Goal: Transaction & Acquisition: Purchase product/service

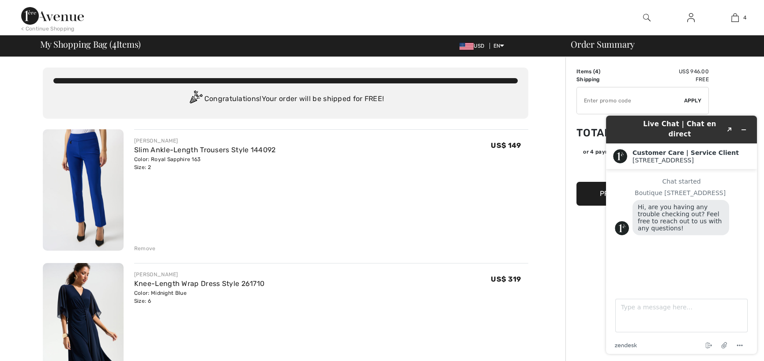
click at [645, 15] on img at bounding box center [647, 17] width 8 height 11
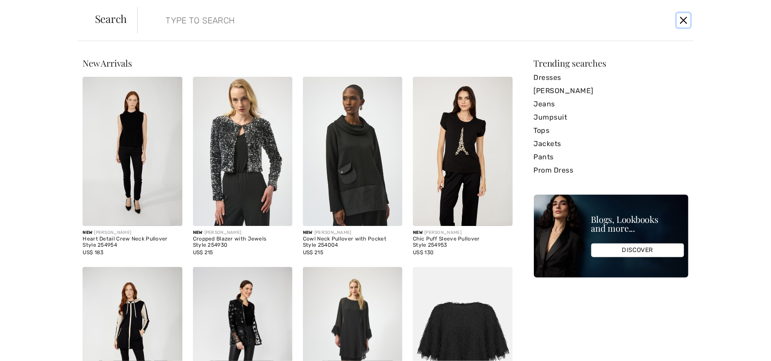
click at [680, 20] on button "Close" at bounding box center [683, 20] width 13 height 14
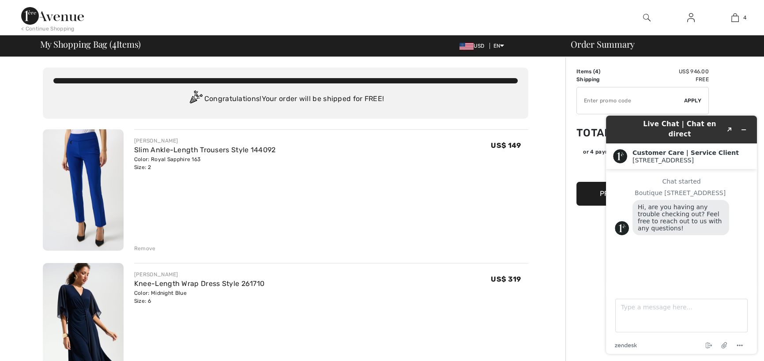
click at [692, 19] on img at bounding box center [691, 17] width 8 height 11
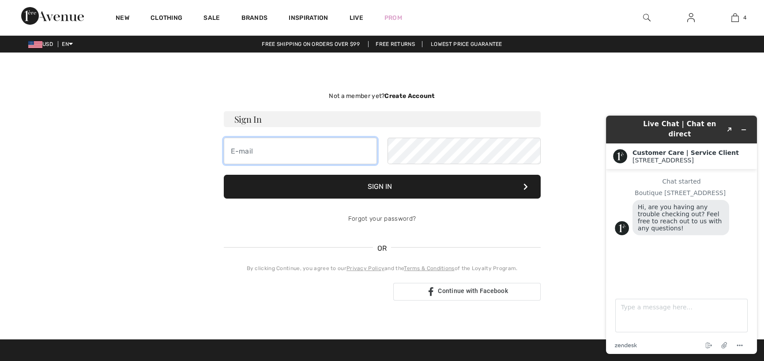
type input "joancottingham1@gmail.com"
click at [393, 184] on button "Sign In" at bounding box center [382, 187] width 317 height 24
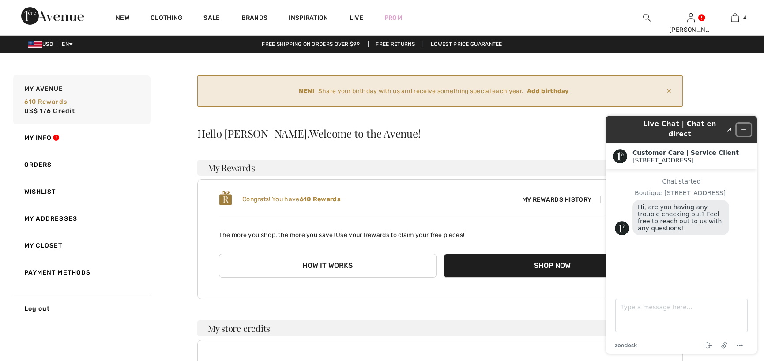
click at [744, 127] on icon "Minimize widget" at bounding box center [744, 130] width 6 height 6
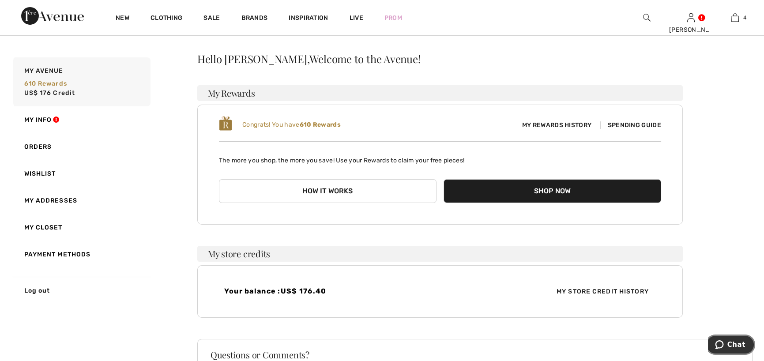
scroll to position [58, 0]
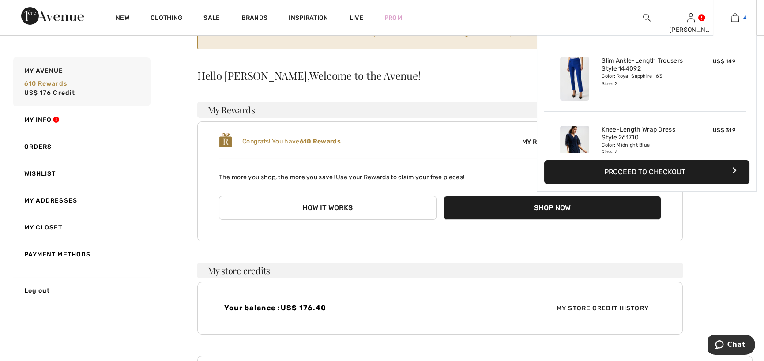
click at [734, 18] on img at bounding box center [735, 17] width 8 height 11
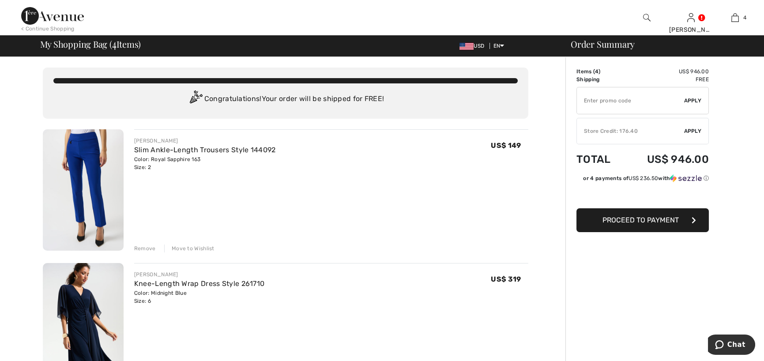
click at [692, 132] on span "Apply" at bounding box center [693, 131] width 18 height 8
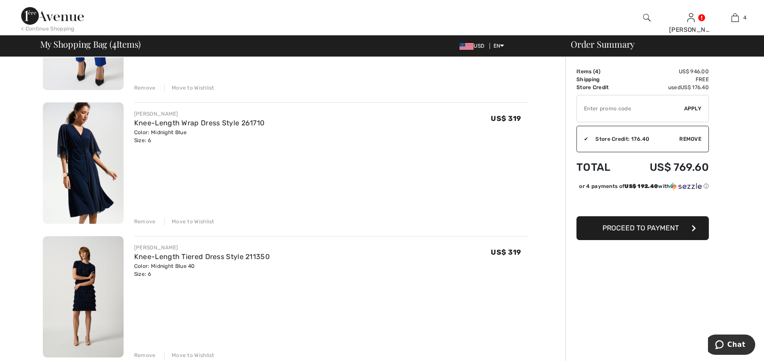
scroll to position [177, 0]
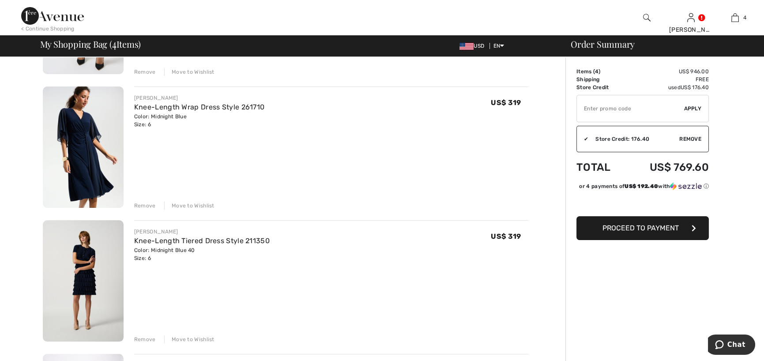
click at [90, 122] on img at bounding box center [83, 147] width 81 height 121
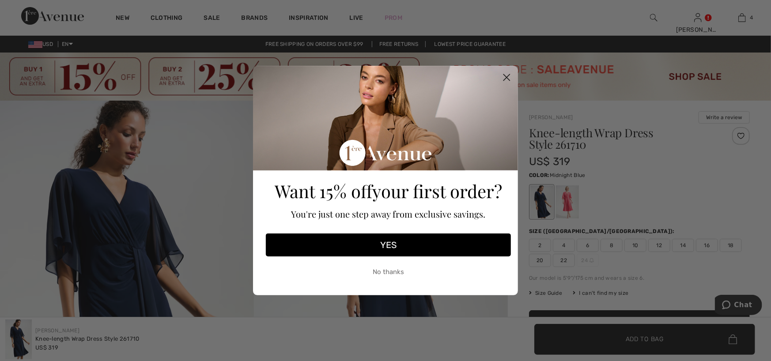
click at [568, 198] on div "Close dialog Want 15% off your first order? You're just one step away from excl…" at bounding box center [385, 180] width 771 height 361
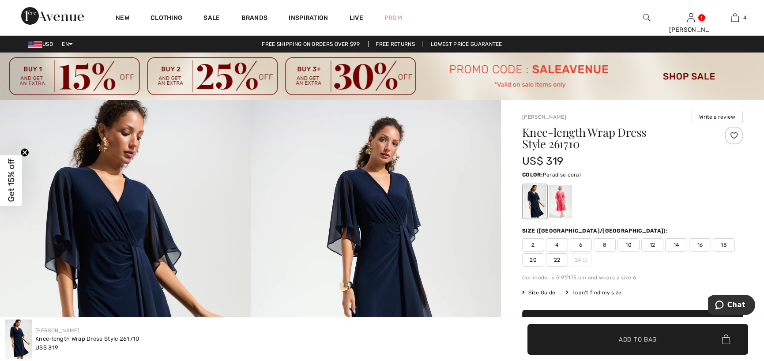
click at [561, 199] on div at bounding box center [560, 201] width 23 height 33
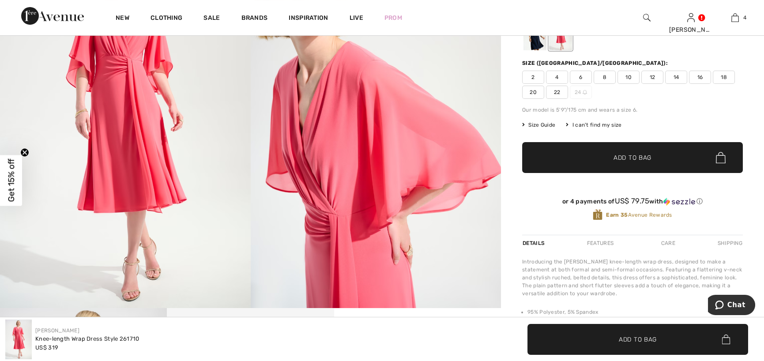
scroll to position [157, 0]
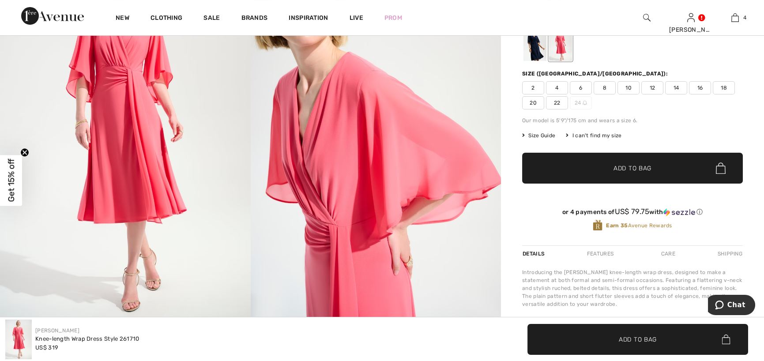
click at [556, 88] on span "4" at bounding box center [557, 87] width 22 height 13
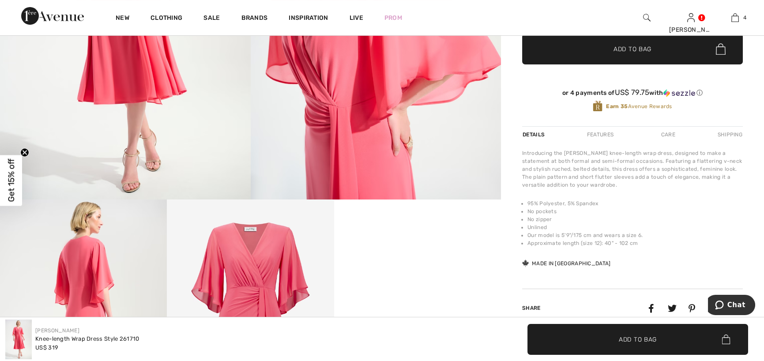
scroll to position [290, 0]
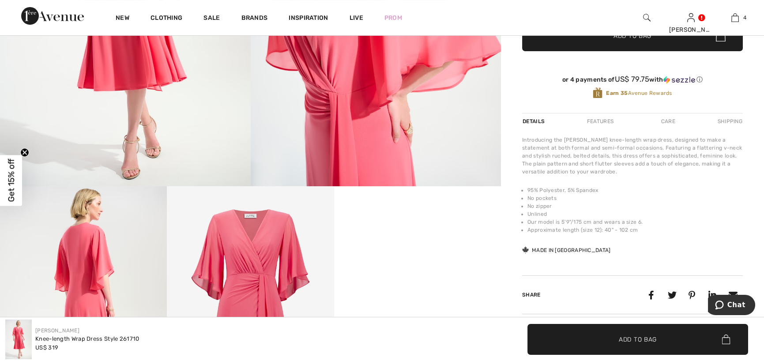
click at [645, 337] on span "Add to Bag" at bounding box center [638, 339] width 38 height 9
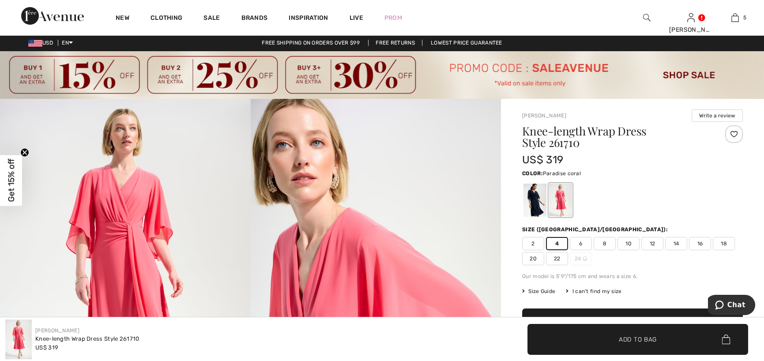
scroll to position [0, 0]
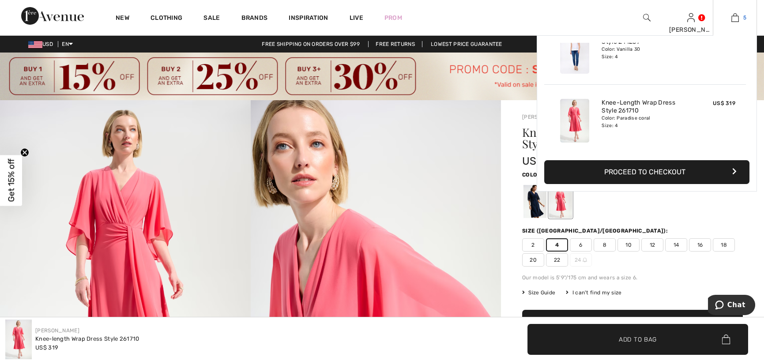
click at [735, 20] on img at bounding box center [735, 17] width 8 height 11
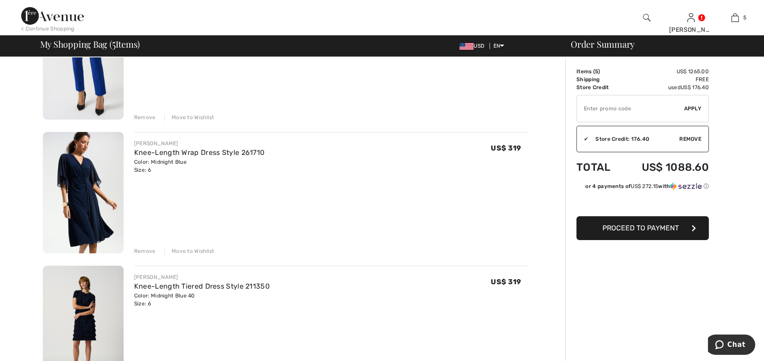
scroll to position [151, 0]
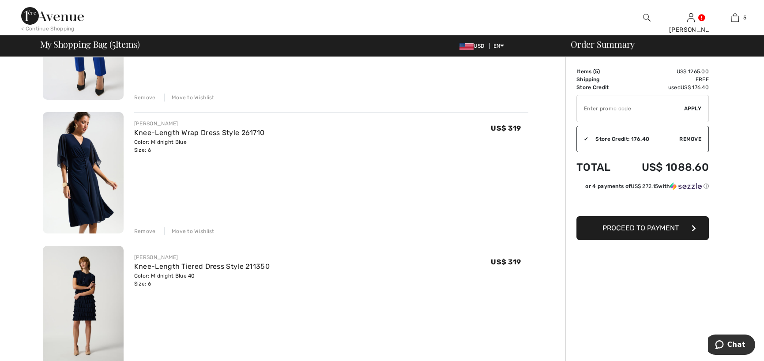
click at [142, 229] on div "Remove" at bounding box center [145, 231] width 22 height 8
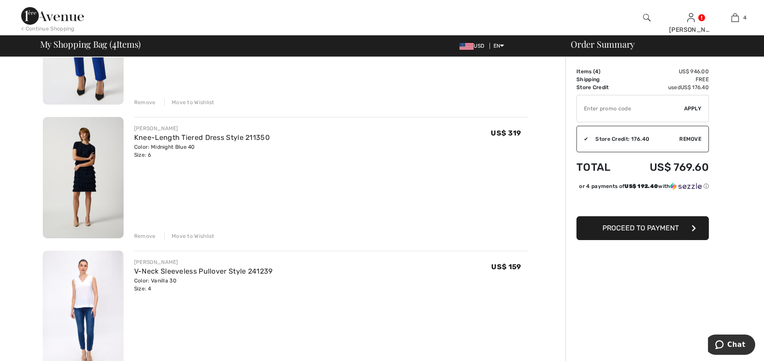
scroll to position [132, 0]
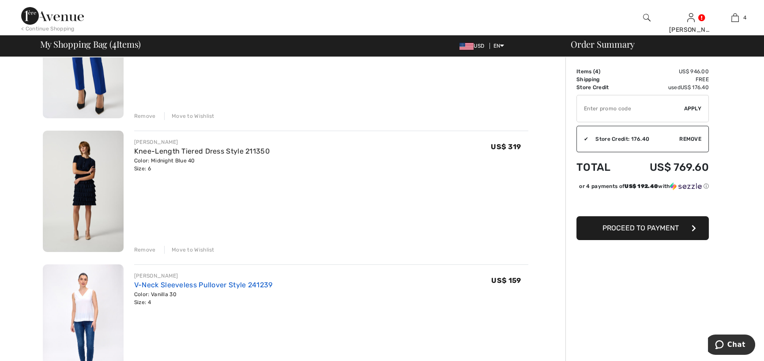
click at [172, 286] on link "V-Neck Sleeveless Pullover Style 241239" at bounding box center [203, 285] width 139 height 8
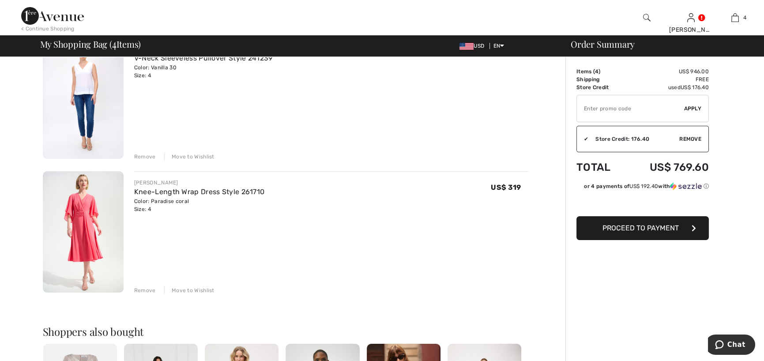
scroll to position [353, 0]
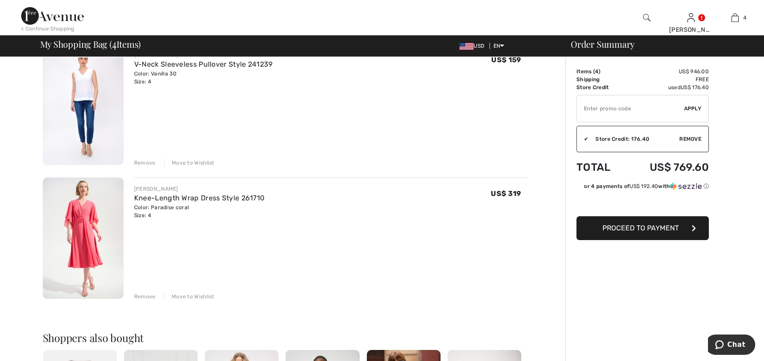
click at [101, 211] on img at bounding box center [83, 237] width 81 height 121
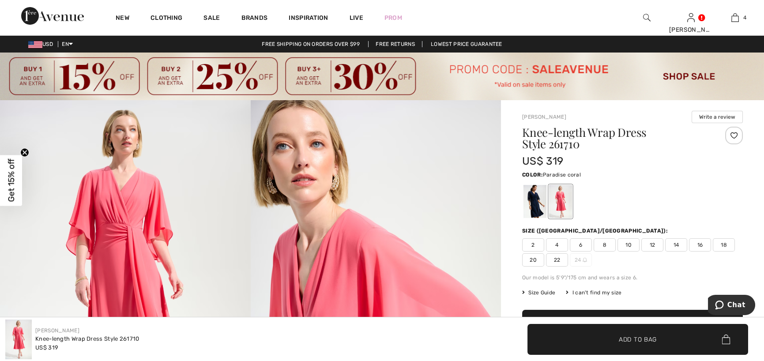
click at [536, 291] on span "Size Guide" at bounding box center [538, 293] width 33 height 8
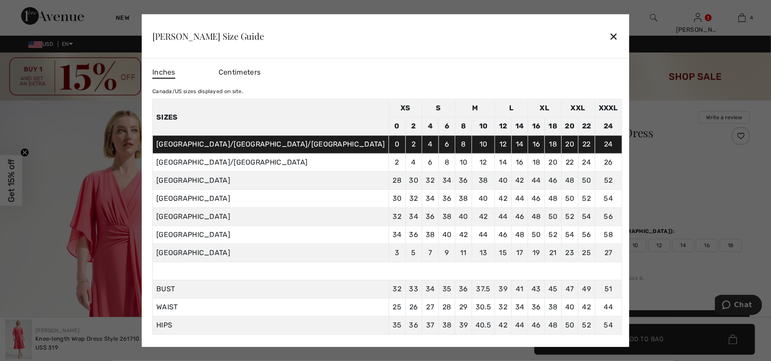
click at [609, 33] on div "✕" at bounding box center [613, 36] width 9 height 19
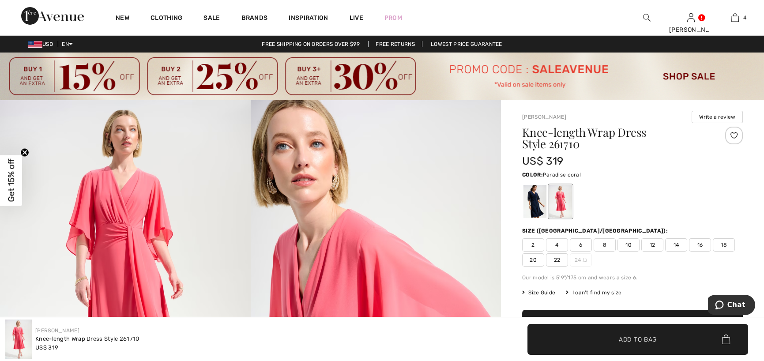
click at [577, 242] on span "6" at bounding box center [581, 244] width 22 height 13
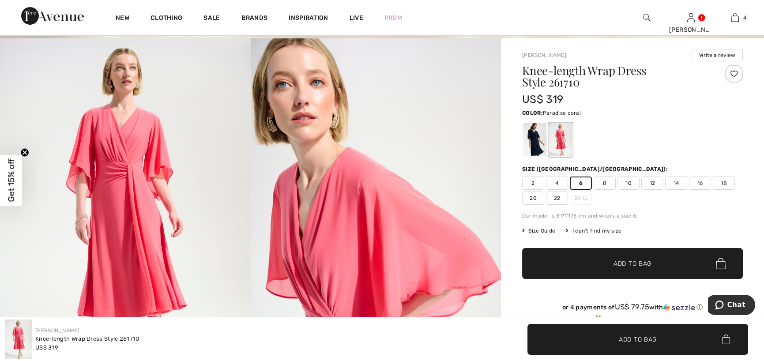
scroll to position [58, 0]
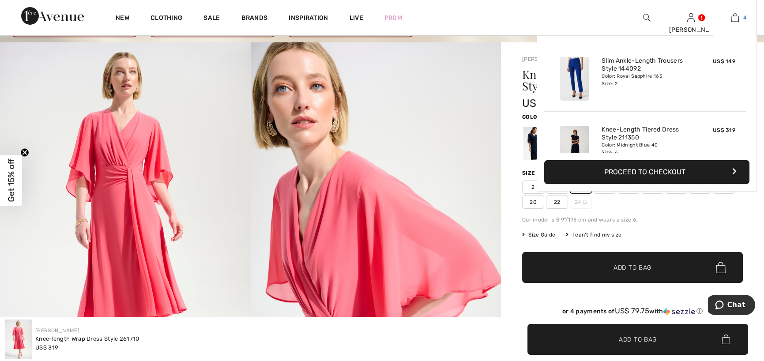
click at [735, 16] on img at bounding box center [735, 17] width 8 height 11
click at [733, 18] on img at bounding box center [735, 17] width 8 height 11
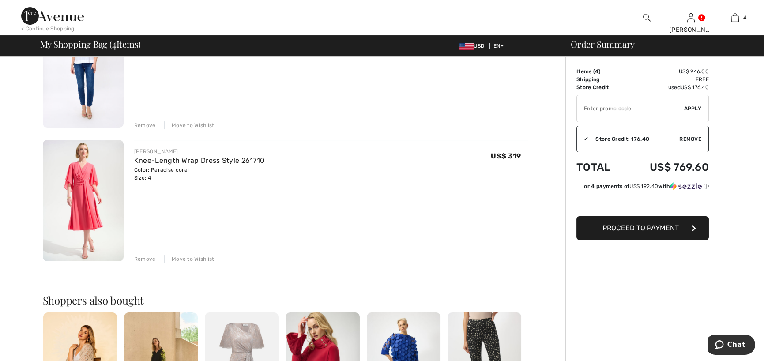
scroll to position [397, 0]
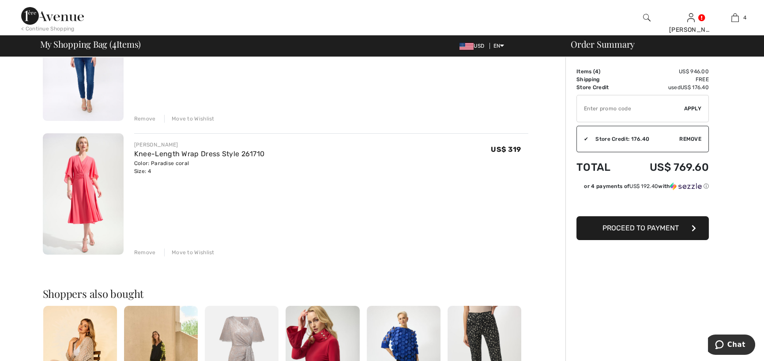
click at [138, 252] on div "Remove" at bounding box center [145, 252] width 22 height 8
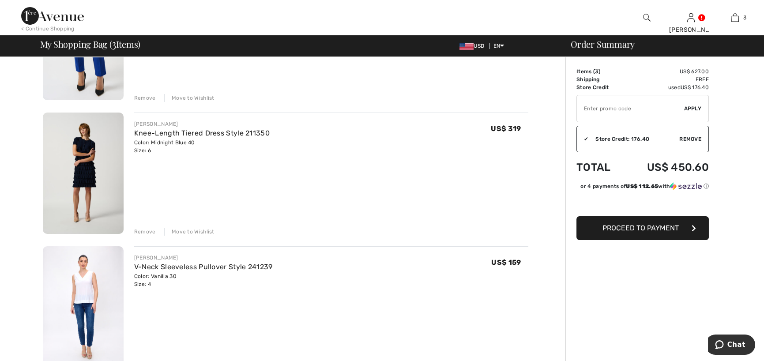
scroll to position [136, 0]
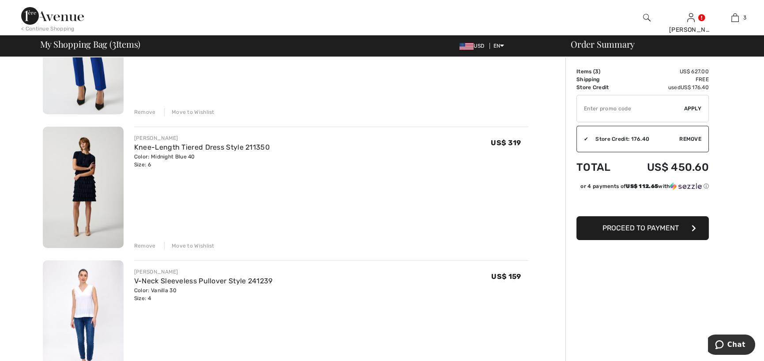
click at [41, 25] on div "< Continue Shopping" at bounding box center [47, 29] width 53 height 8
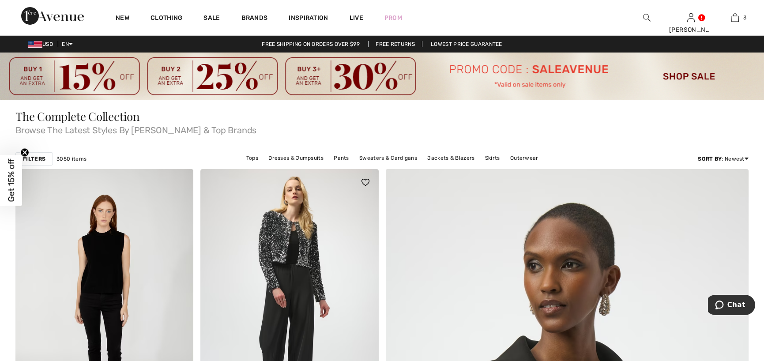
click at [305, 248] on img at bounding box center [289, 302] width 178 height 267
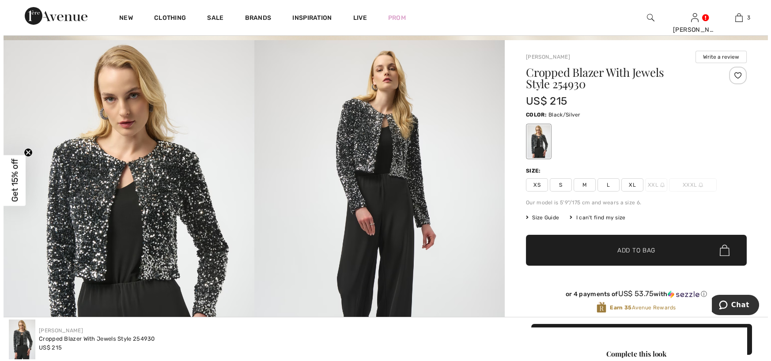
scroll to position [44, 0]
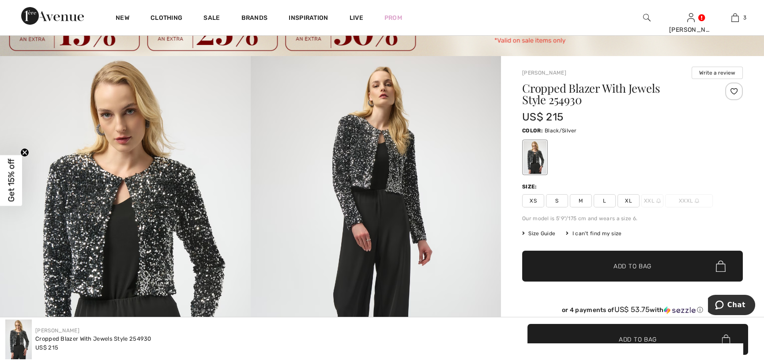
click at [400, 177] on img at bounding box center [376, 244] width 251 height 376
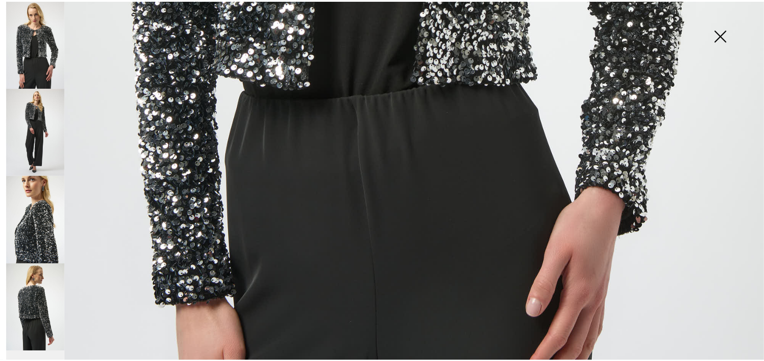
scroll to position [651, 0]
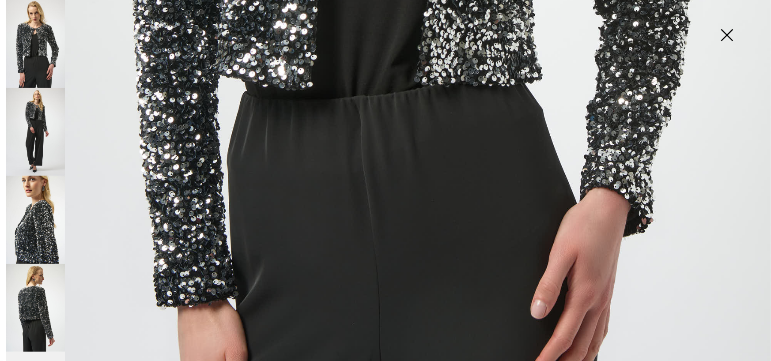
click at [726, 35] on img at bounding box center [726, 35] width 44 height 45
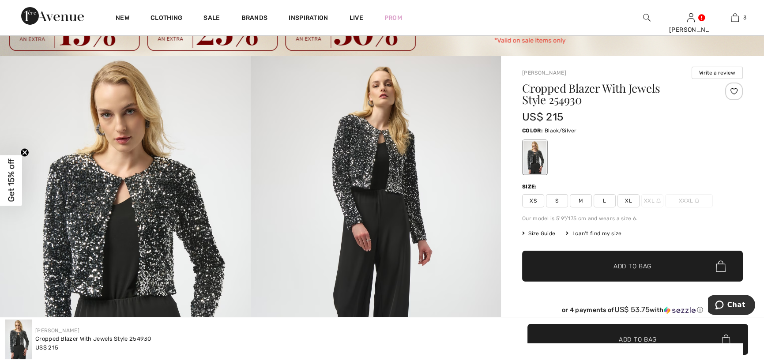
click at [530, 232] on span "Size Guide" at bounding box center [538, 234] width 33 height 8
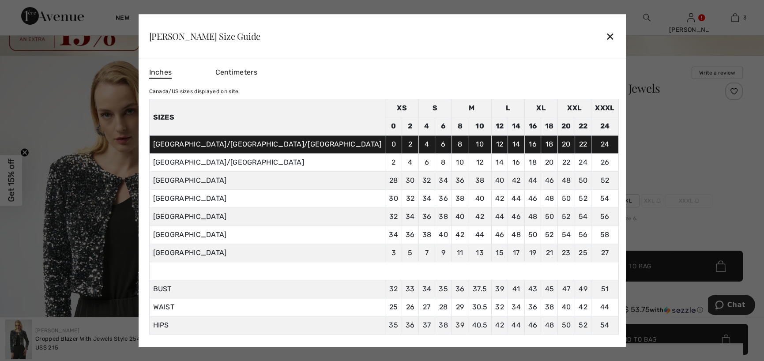
click at [606, 35] on div "✕" at bounding box center [610, 36] width 9 height 19
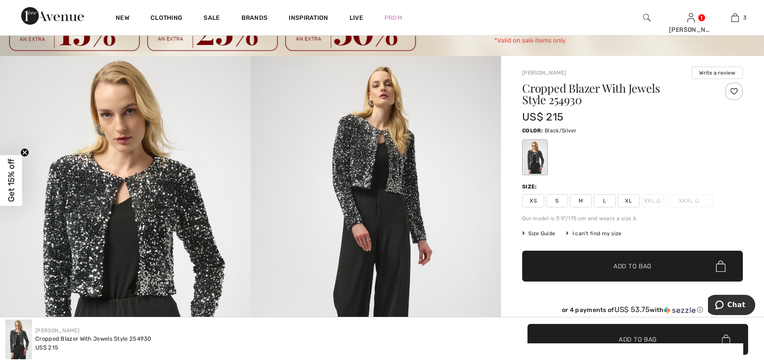
click at [539, 234] on span "Size Guide" at bounding box center [538, 234] width 33 height 8
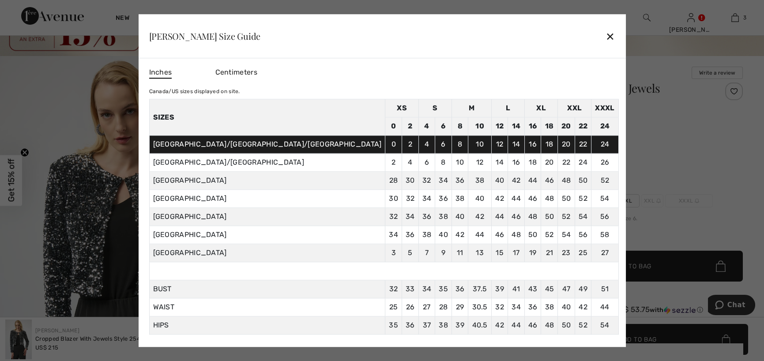
click at [606, 35] on div "✕" at bounding box center [610, 36] width 9 height 19
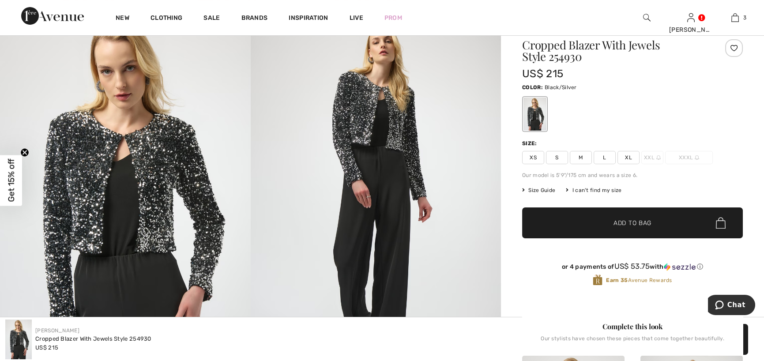
scroll to position [67, 0]
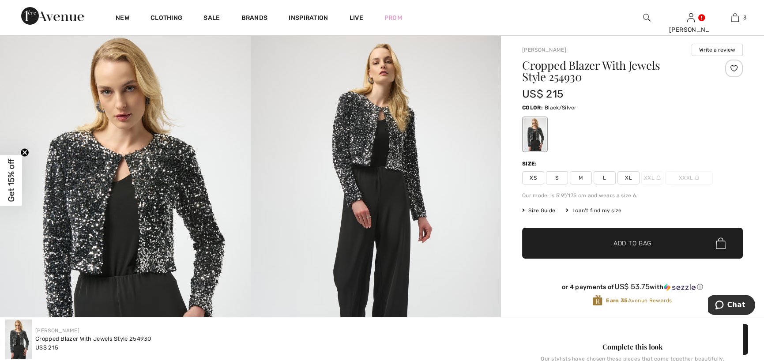
click at [533, 174] on span "XS" at bounding box center [533, 177] width 22 height 13
click at [623, 242] on span "Add to Bag" at bounding box center [633, 243] width 38 height 9
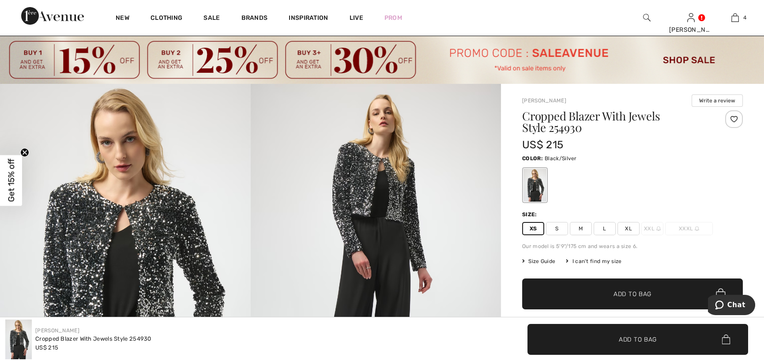
scroll to position [0, 0]
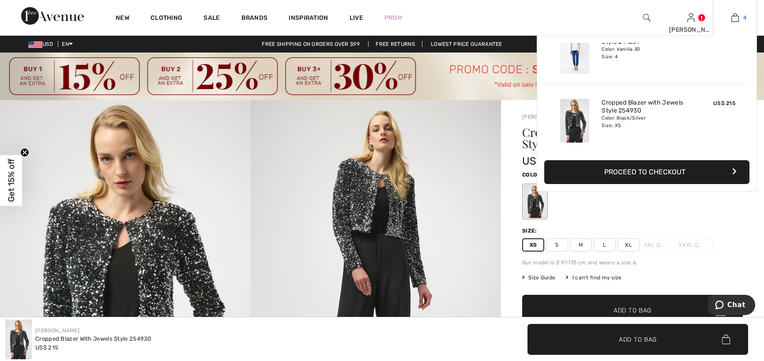
click at [733, 19] on img at bounding box center [735, 17] width 8 height 11
click at [734, 17] on img at bounding box center [735, 17] width 8 height 11
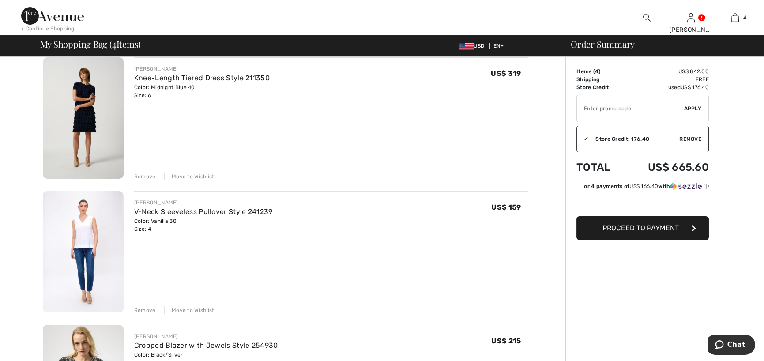
scroll to position [221, 0]
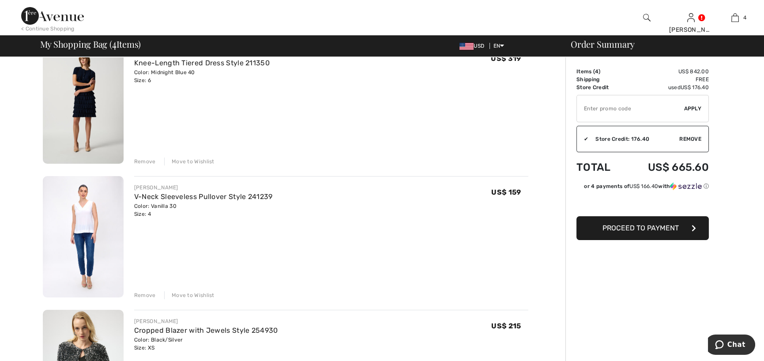
click at [146, 295] on div "Remove" at bounding box center [145, 295] width 22 height 8
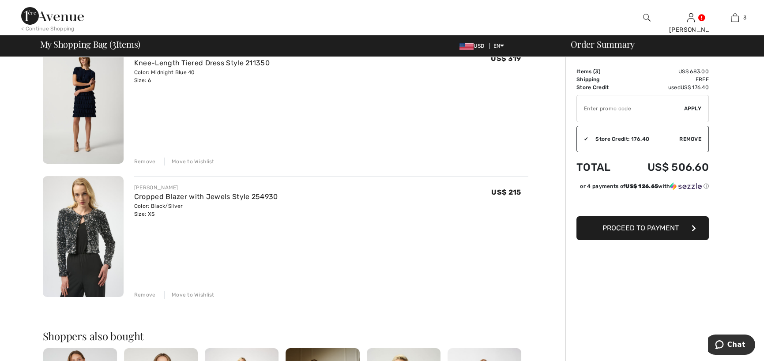
click at [647, 231] on span "Proceed to Payment" at bounding box center [640, 228] width 76 height 8
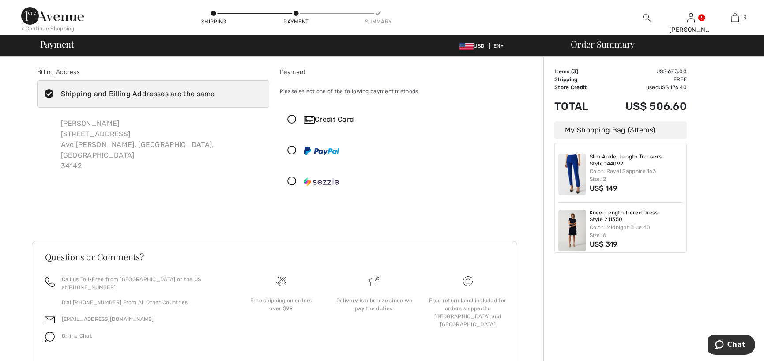
click at [291, 118] on icon at bounding box center [291, 119] width 23 height 9
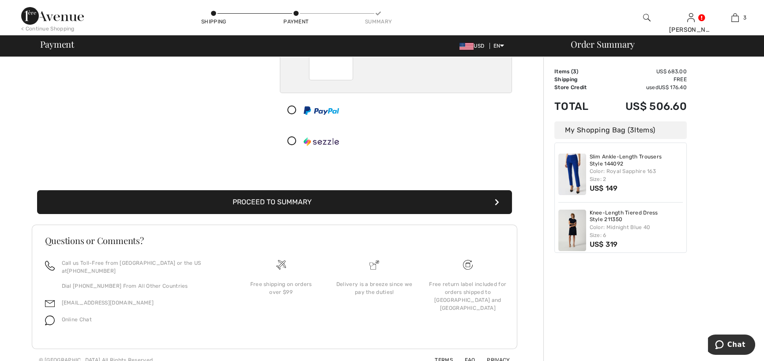
scroll to position [141, 0]
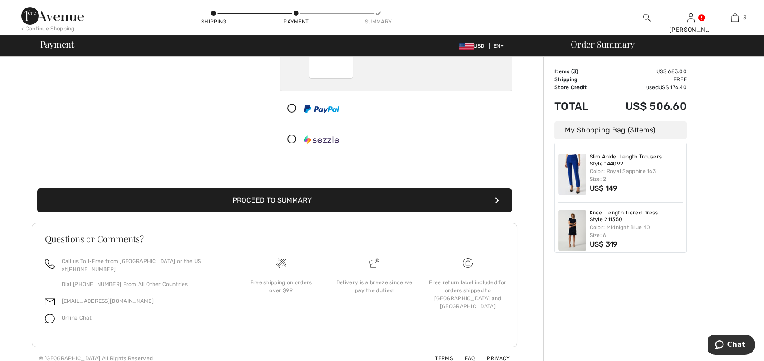
click at [293, 198] on button "Proceed to Summary" at bounding box center [274, 200] width 475 height 24
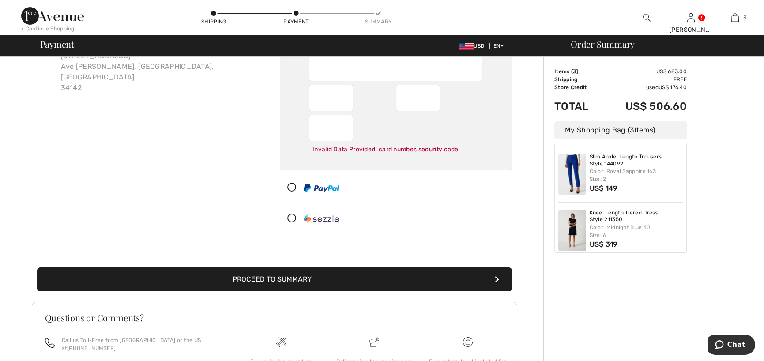
scroll to position [88, 0]
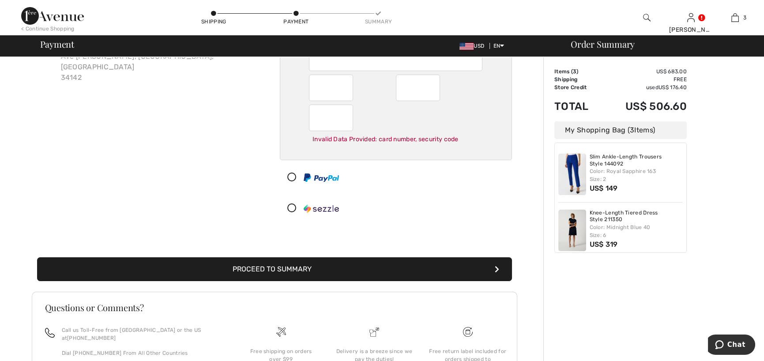
click at [276, 264] on button "Proceed to Summary" at bounding box center [274, 269] width 475 height 24
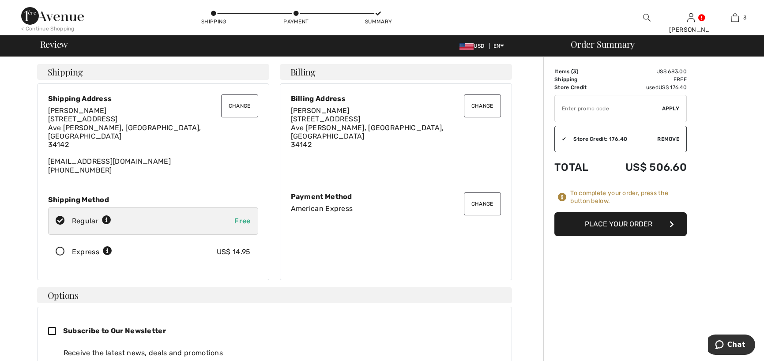
click at [616, 223] on button "Place Your Order" at bounding box center [620, 224] width 132 height 24
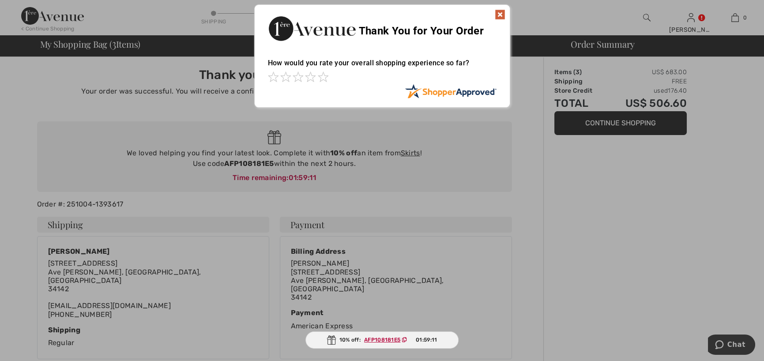
click at [496, 11] on img at bounding box center [500, 14] width 11 height 11
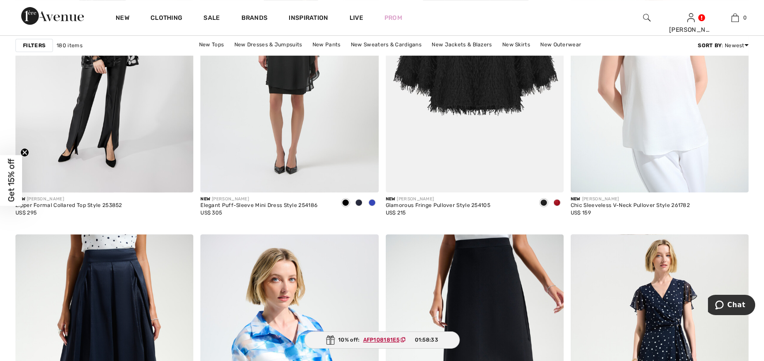
scroll to position [839, 0]
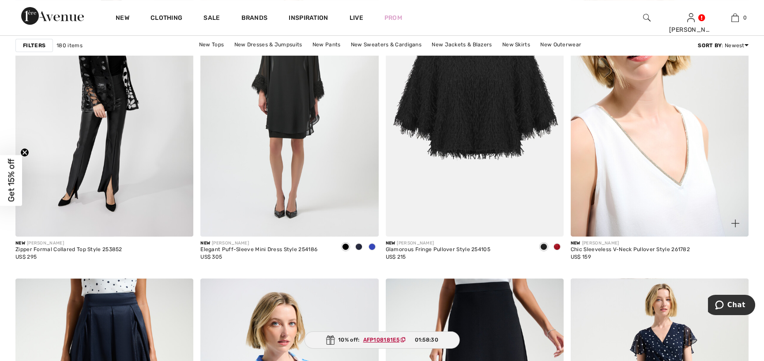
click at [641, 177] on img at bounding box center [660, 103] width 178 height 267
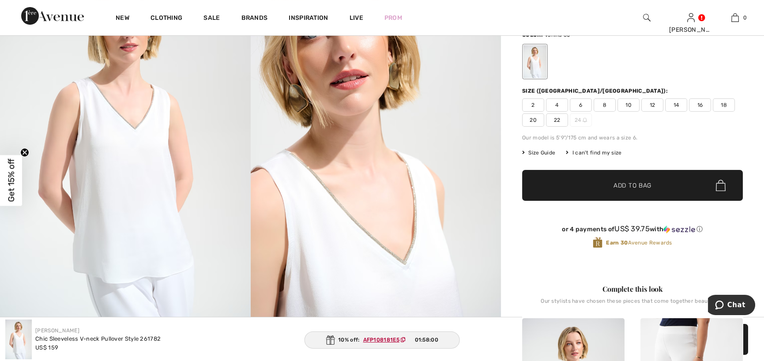
scroll to position [132, 0]
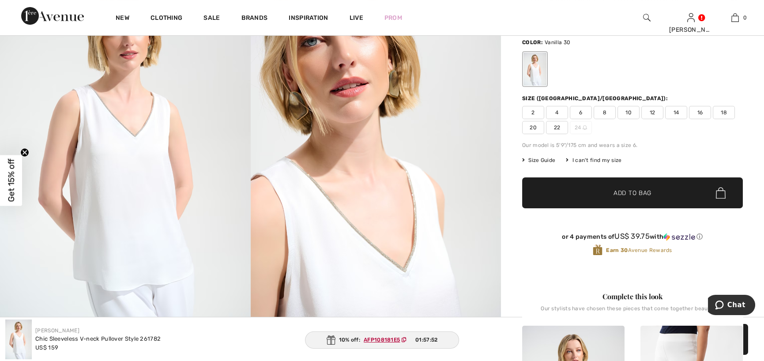
click at [553, 110] on span "4" at bounding box center [557, 112] width 22 height 13
click at [532, 112] on span "2" at bounding box center [533, 112] width 22 height 13
click at [620, 191] on span "Add to Bag" at bounding box center [633, 192] width 38 height 9
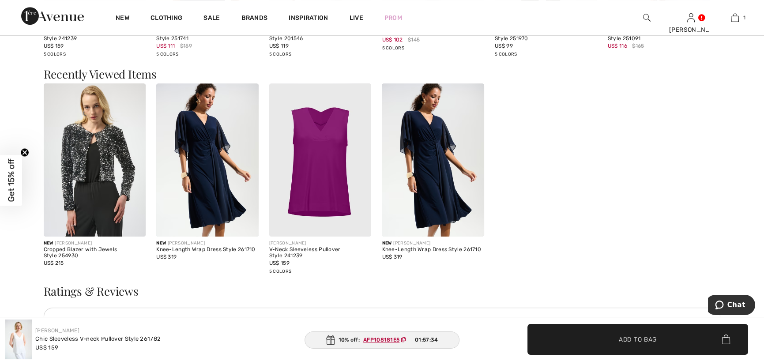
scroll to position [1280, 0]
